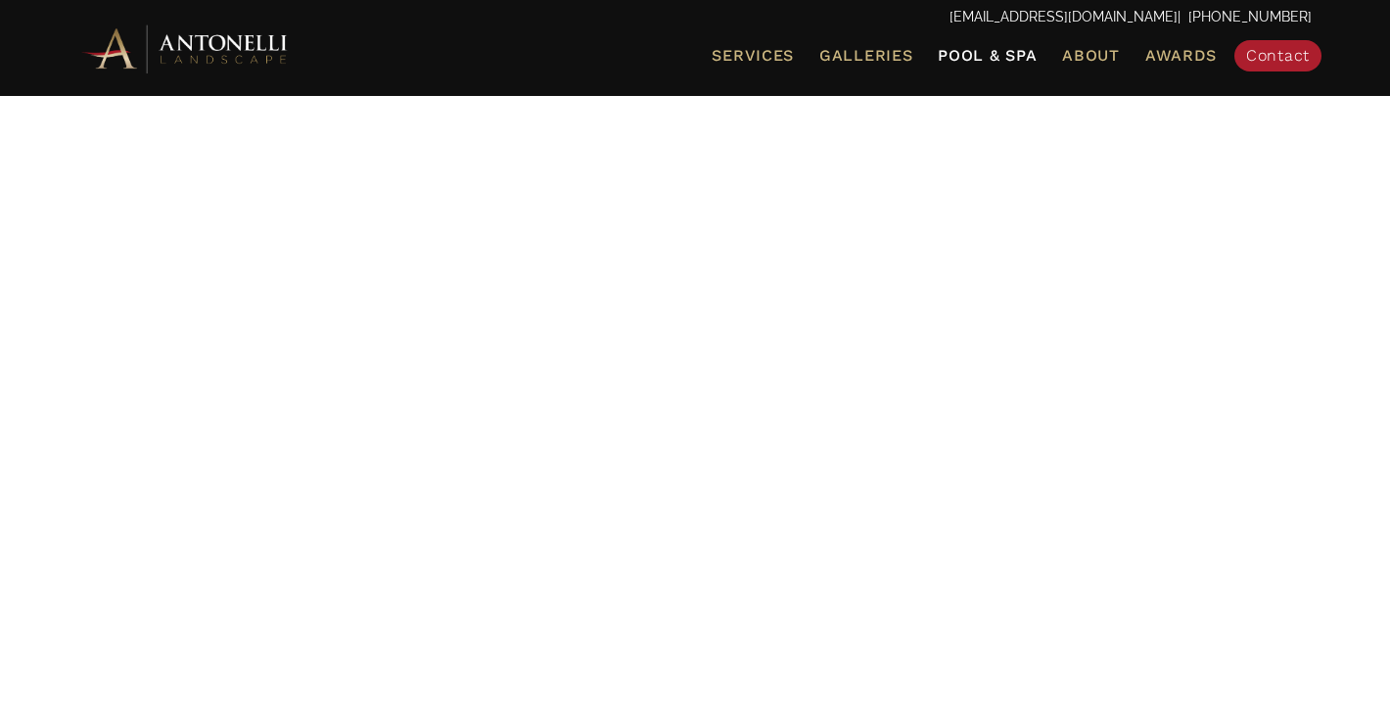
click at [997, 49] on span "Pool & Spa" at bounding box center [987, 55] width 99 height 19
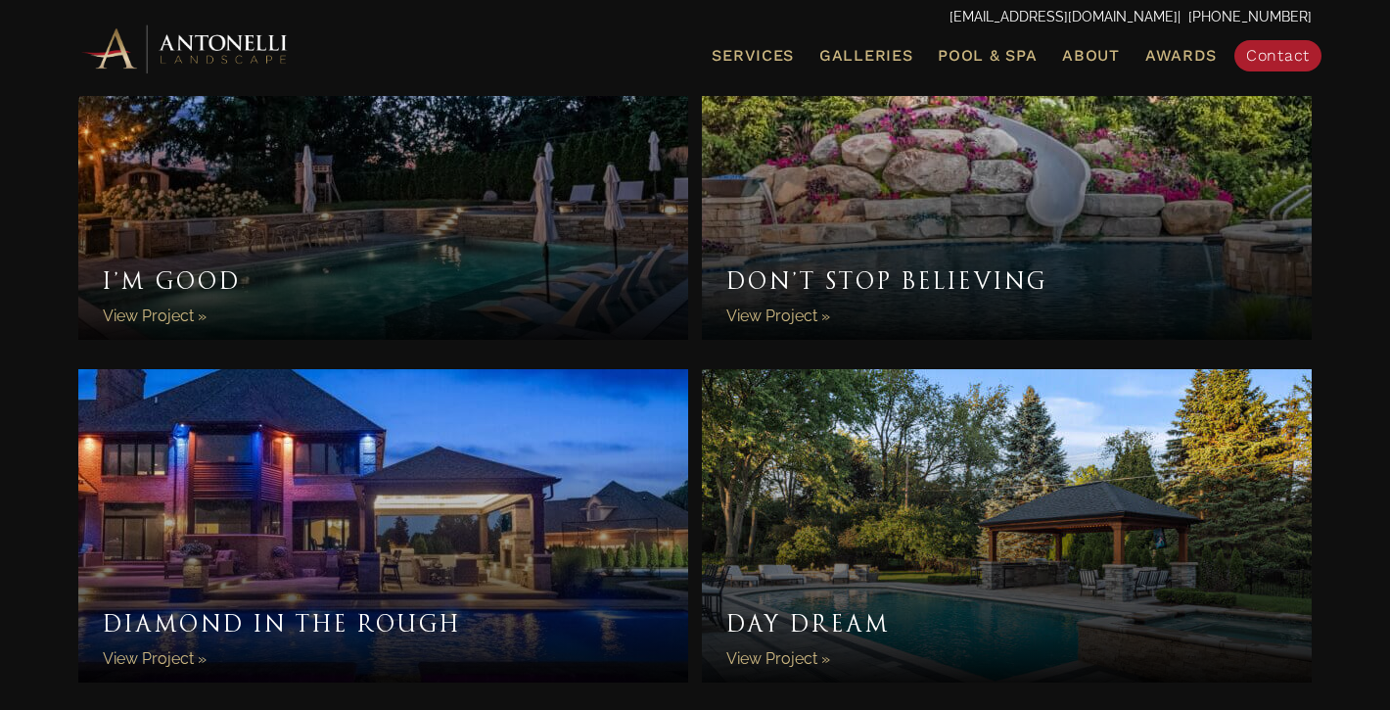
scroll to position [1813, 0]
click at [892, 241] on link "Don’t Stop Believing" at bounding box center [1007, 181] width 610 height 313
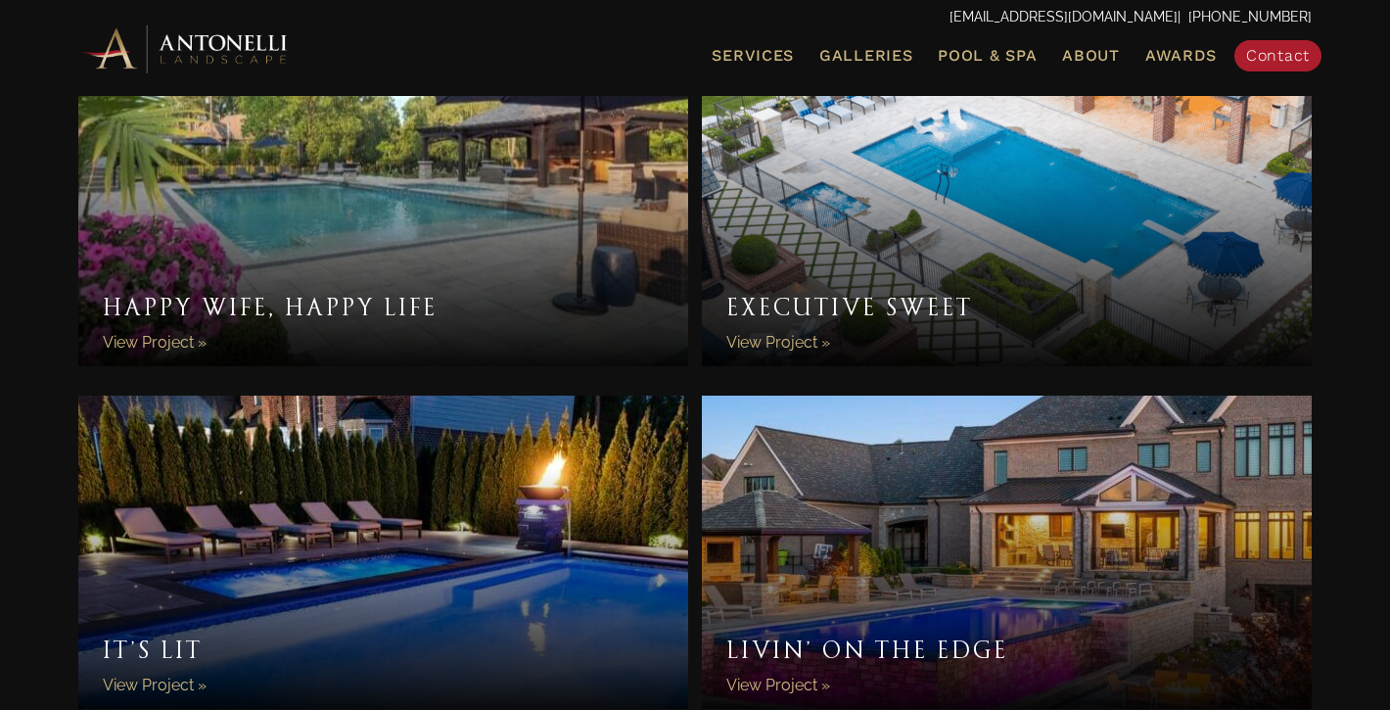
scroll to position [2814, 0]
click at [411, 222] on link "Happy Wife, Happy Life" at bounding box center [383, 208] width 610 height 313
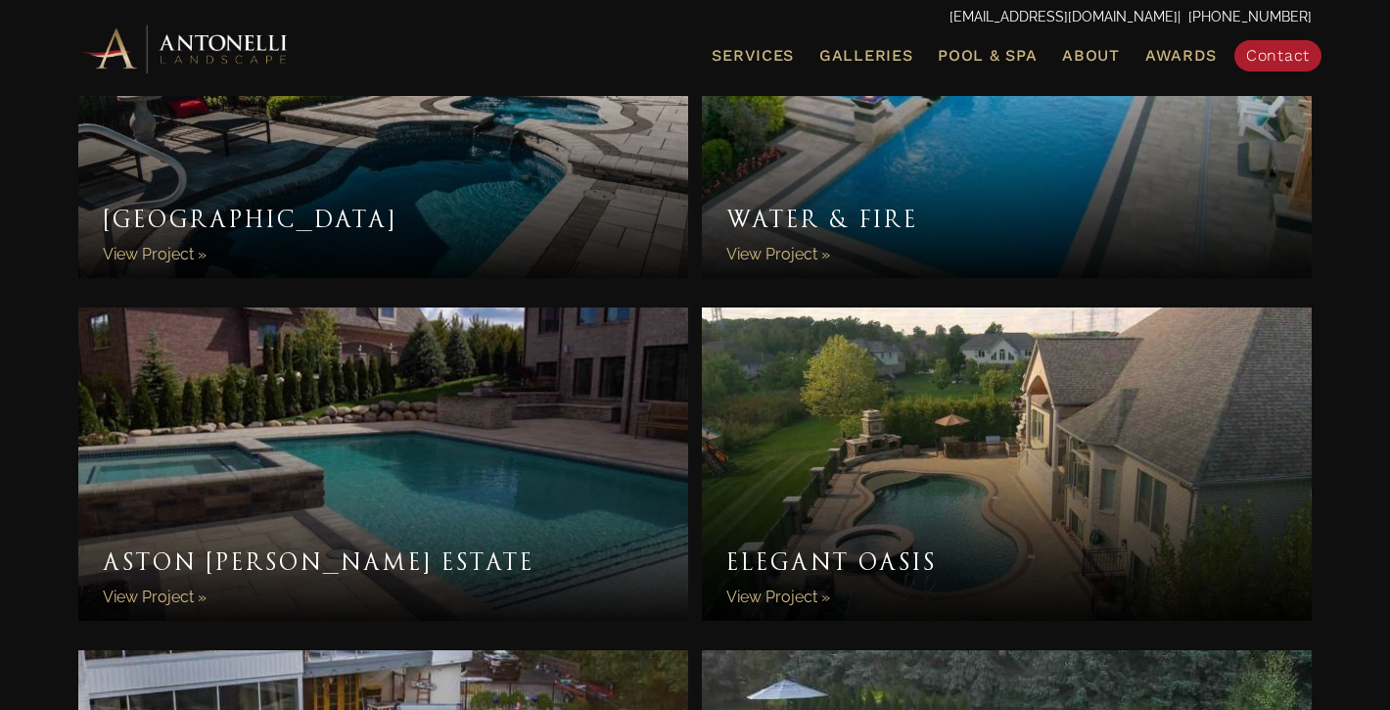
scroll to position [5973, 0]
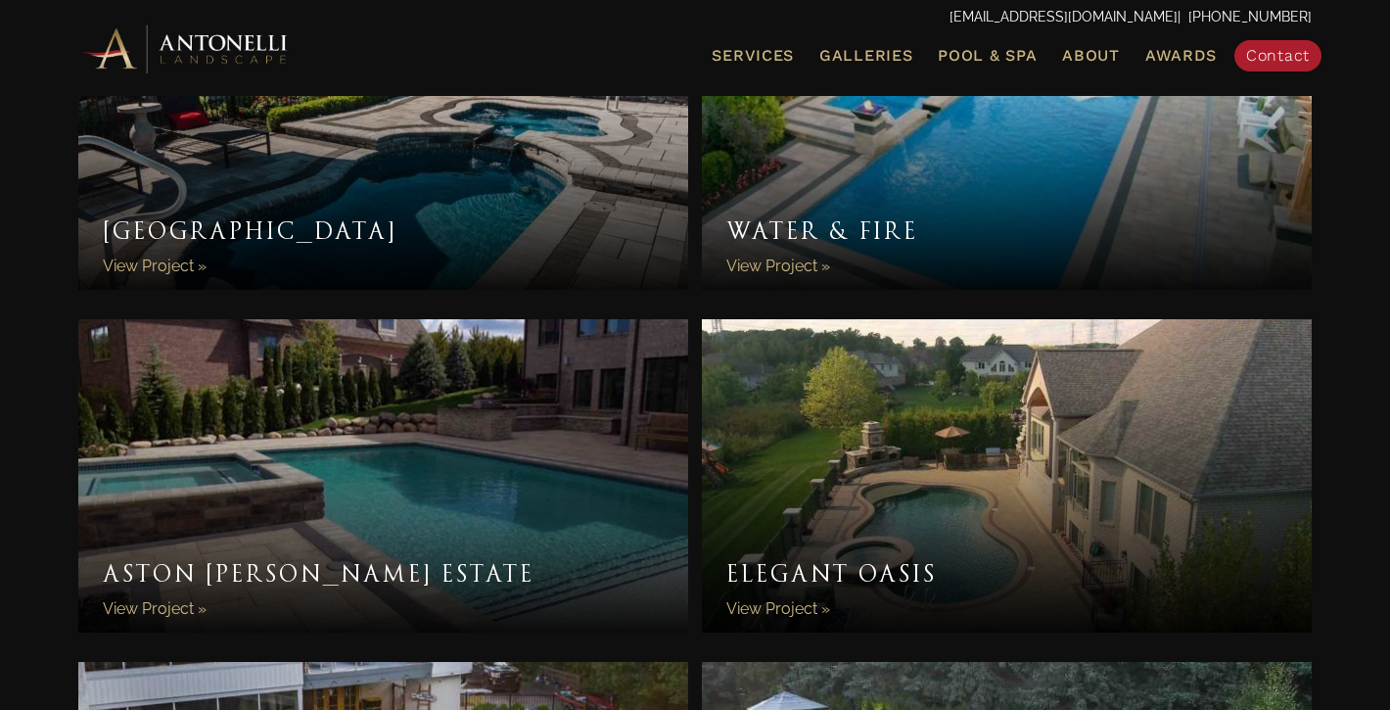
click at [824, 200] on link "Water & Fire" at bounding box center [1007, 133] width 610 height 313
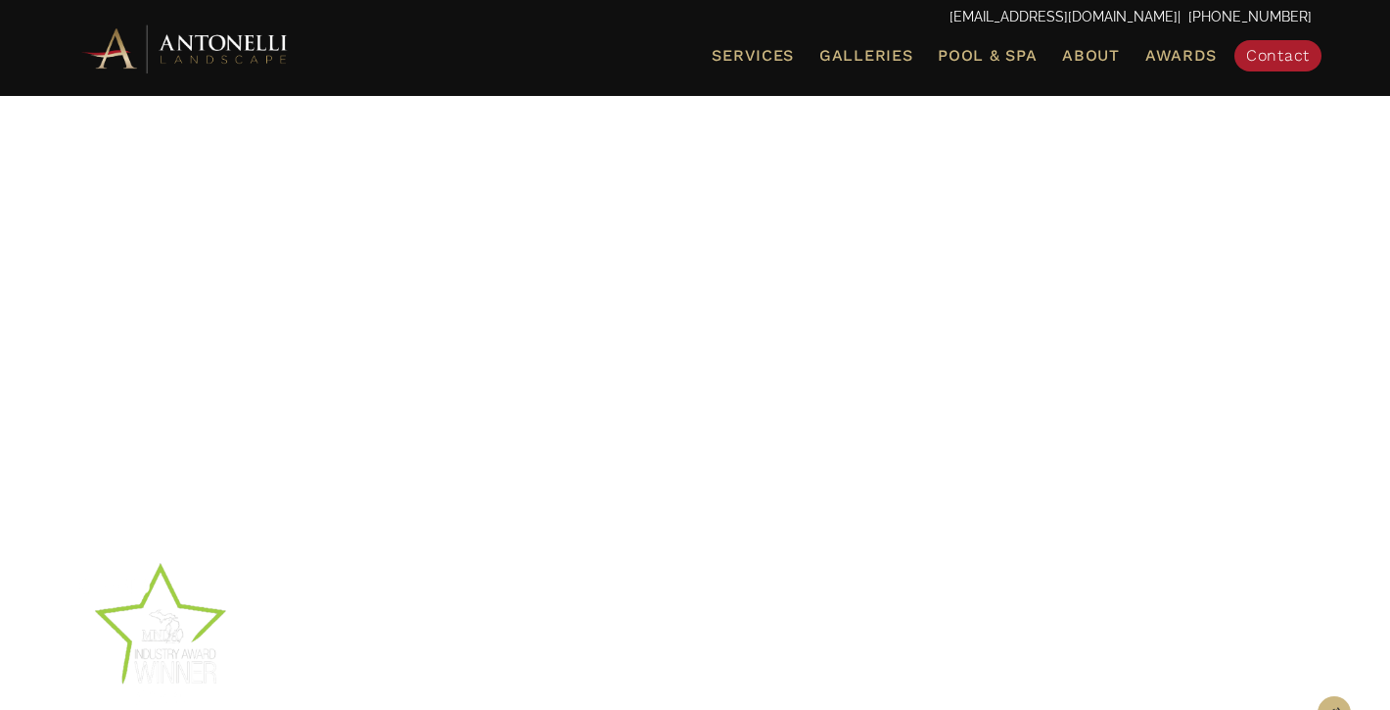
scroll to position [266, 0]
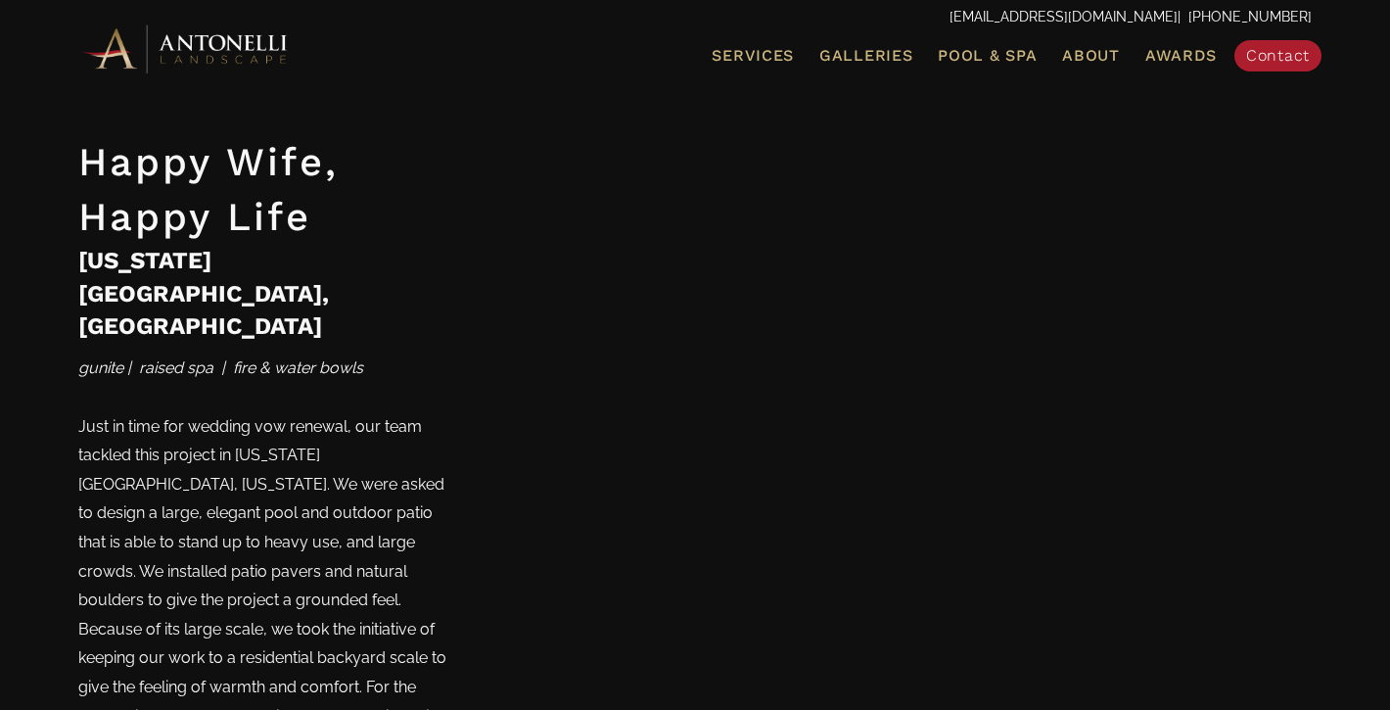
scroll to position [3246, 0]
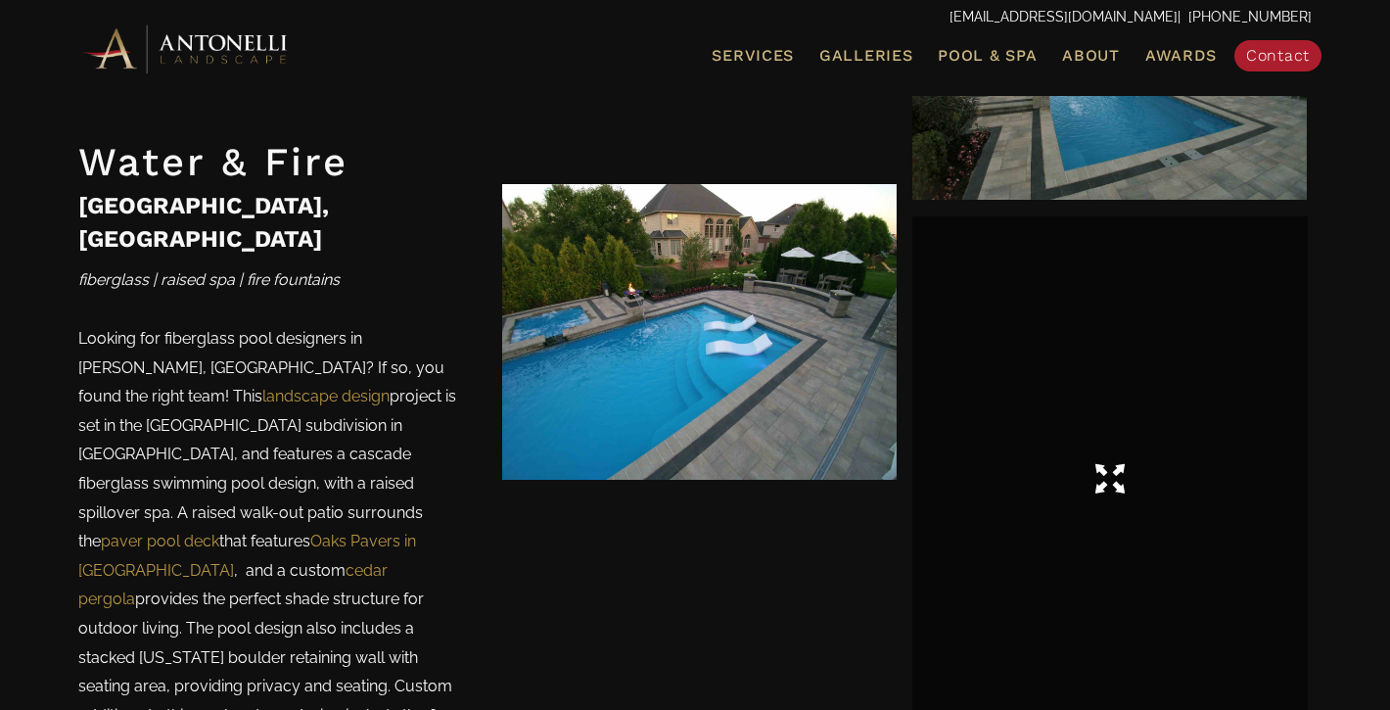
scroll to position [1293, 0]
